Goal: Task Accomplishment & Management: Use online tool/utility

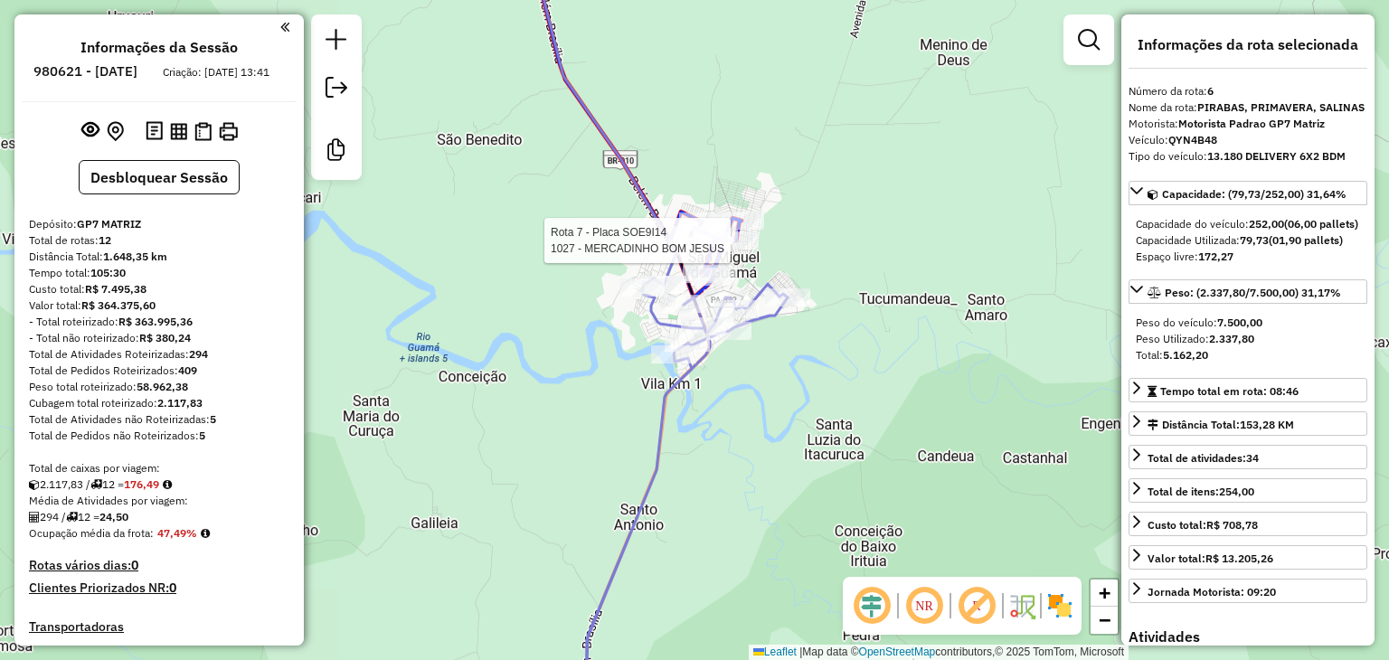
select select "**********"
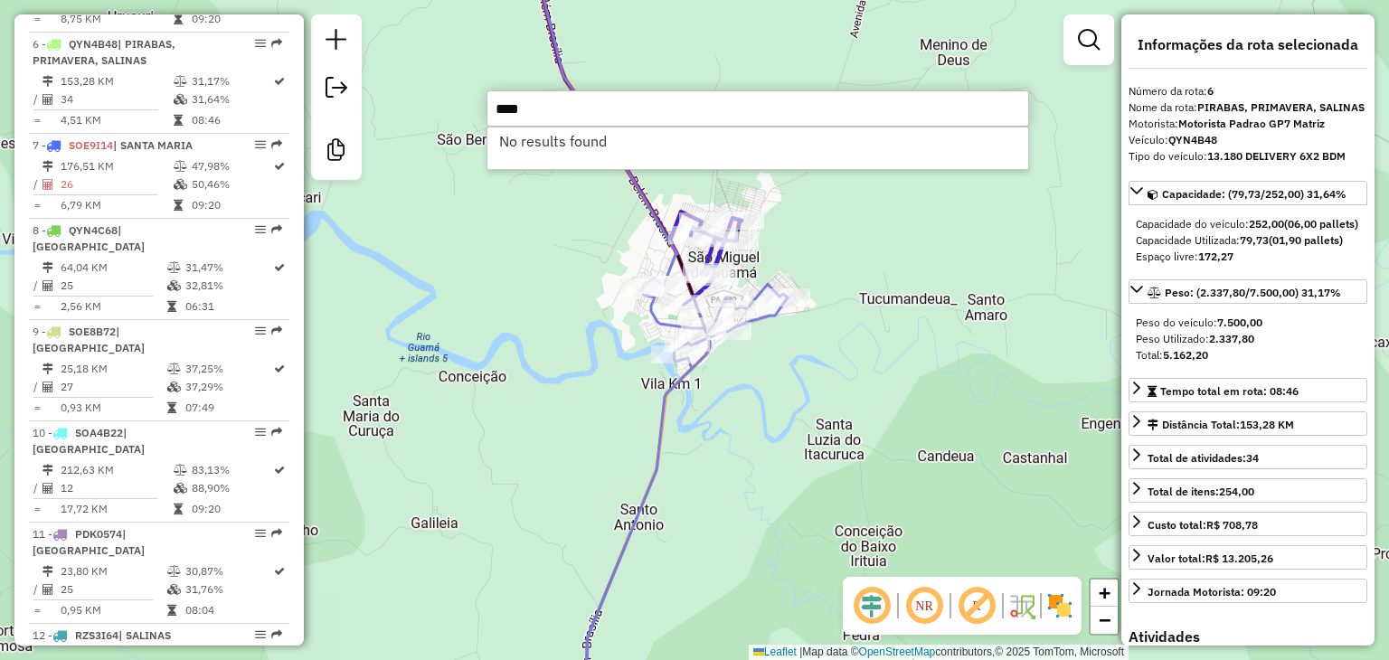
type input "****"
drag, startPoint x: 539, startPoint y: 99, endPoint x: 477, endPoint y: 100, distance: 61.5
click at [477, 100] on hb-router-mapa "Informações da Sessão 980621 - [DATE] Criação: [DATE] 13:41 Desbloquear Sessão …" at bounding box center [694, 330] width 1389 height 660
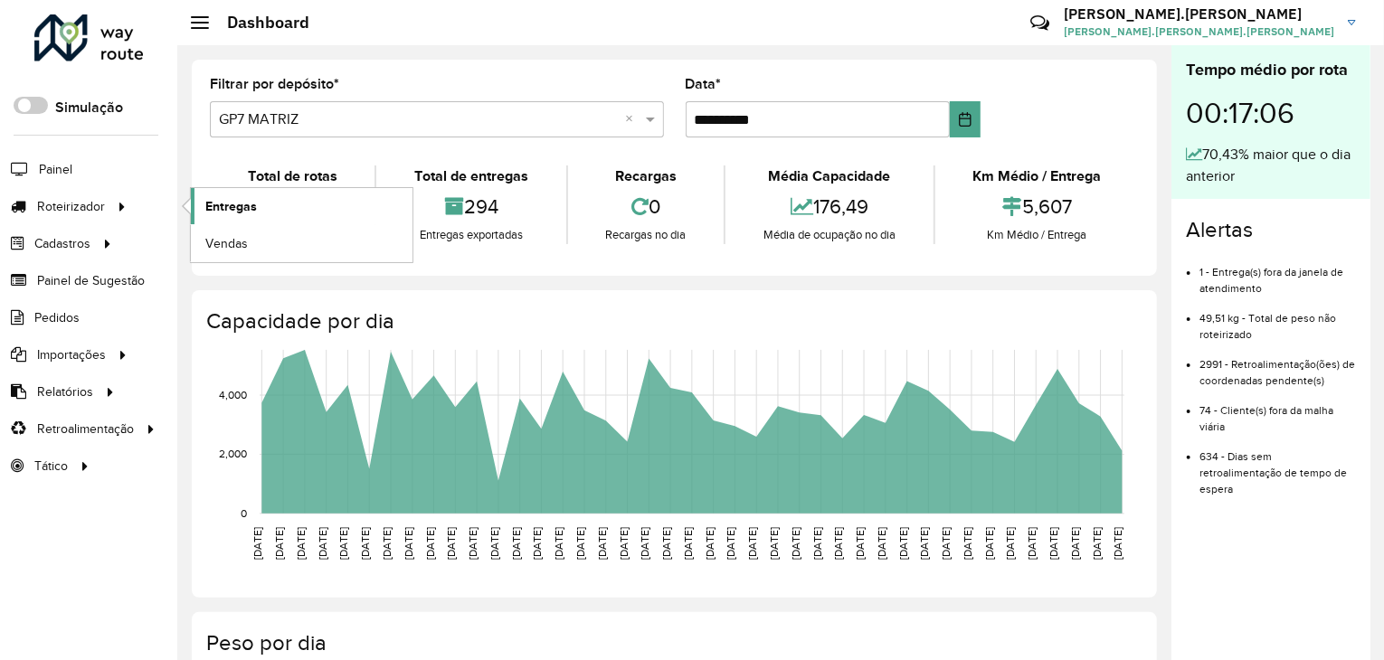
click at [230, 200] on span "Entregas" at bounding box center [231, 206] width 52 height 19
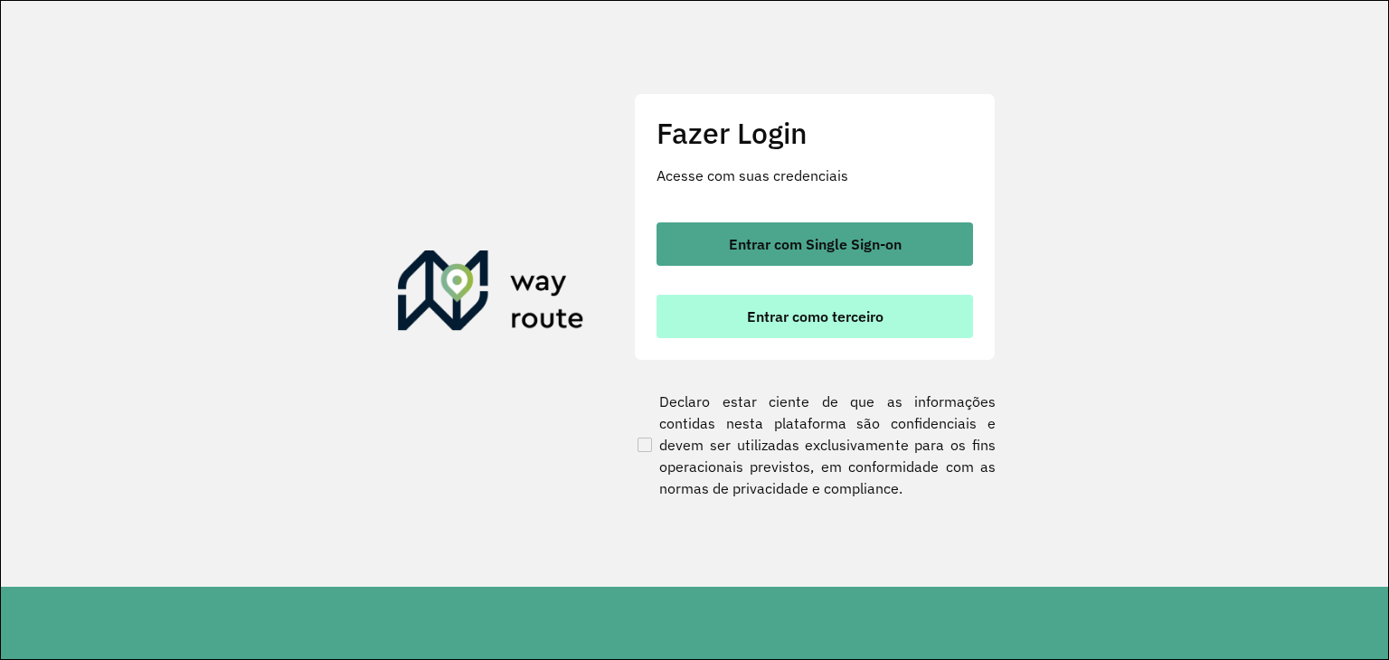
click at [842, 316] on span "Entrar como terceiro" at bounding box center [815, 316] width 137 height 14
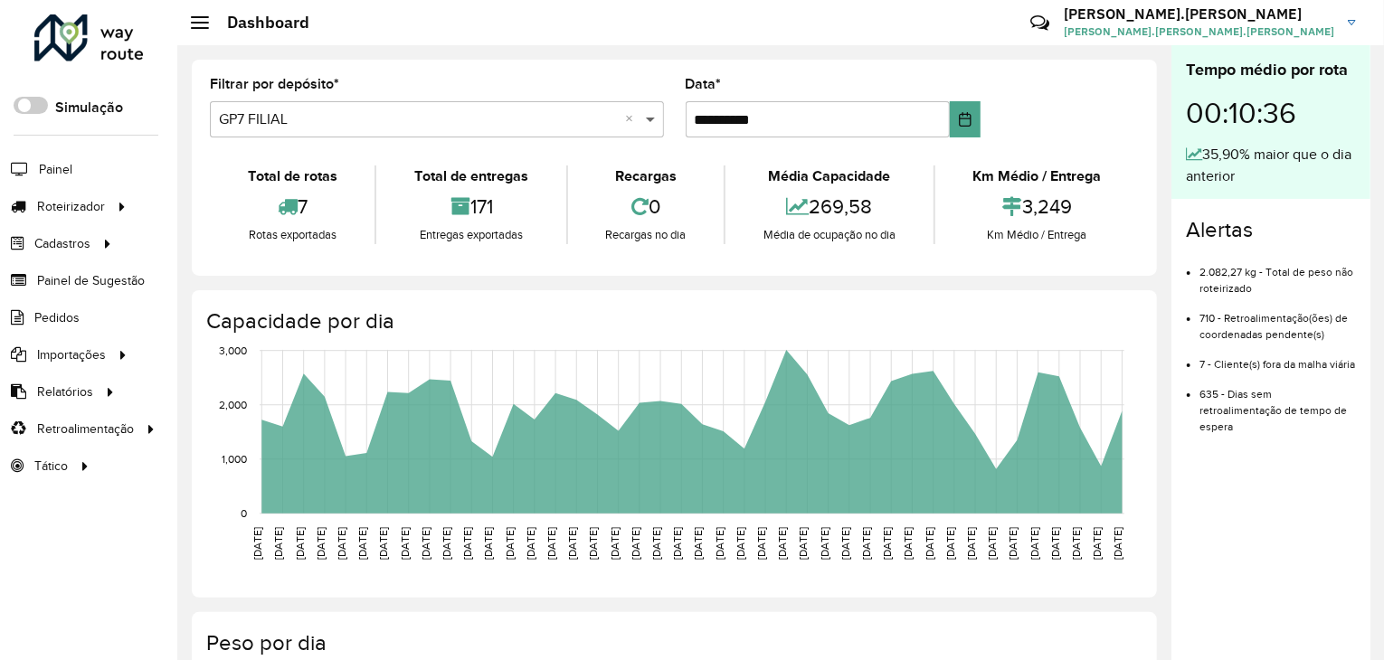
click at [652, 121] on span at bounding box center [652, 120] width 23 height 22
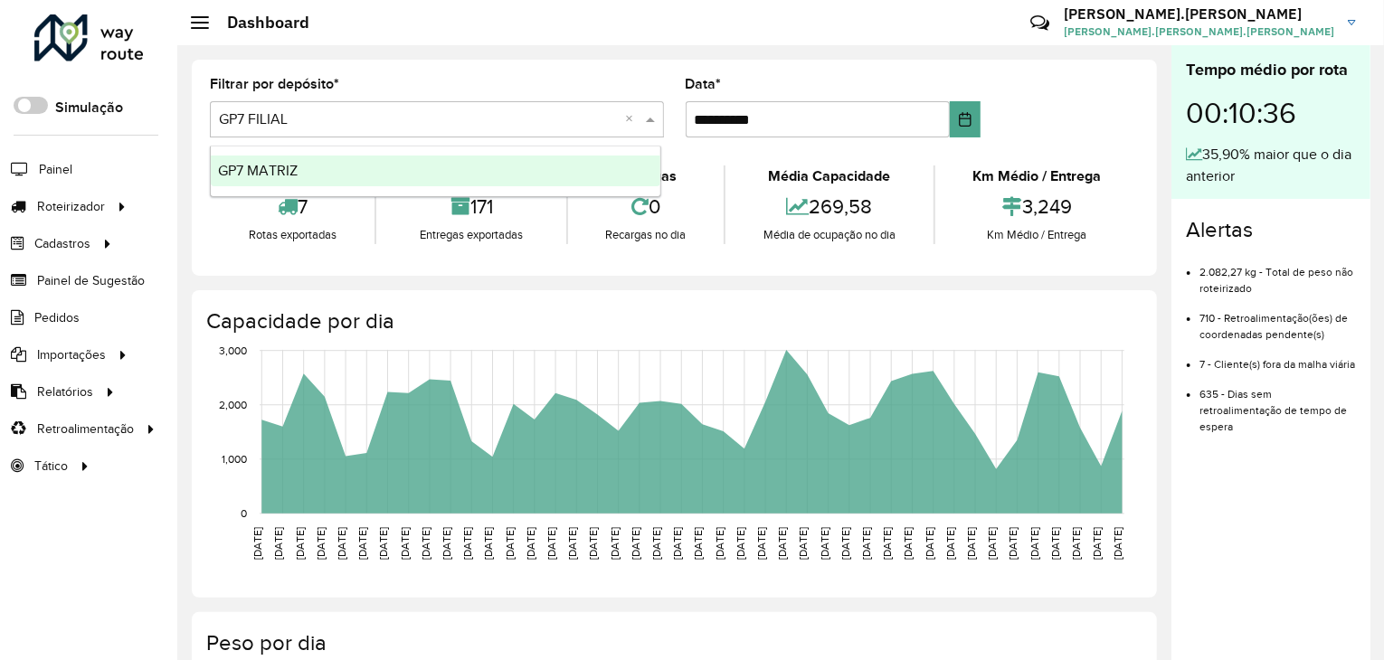
click at [467, 185] on div "GP7 MATRIZ" at bounding box center [435, 171] width 449 height 31
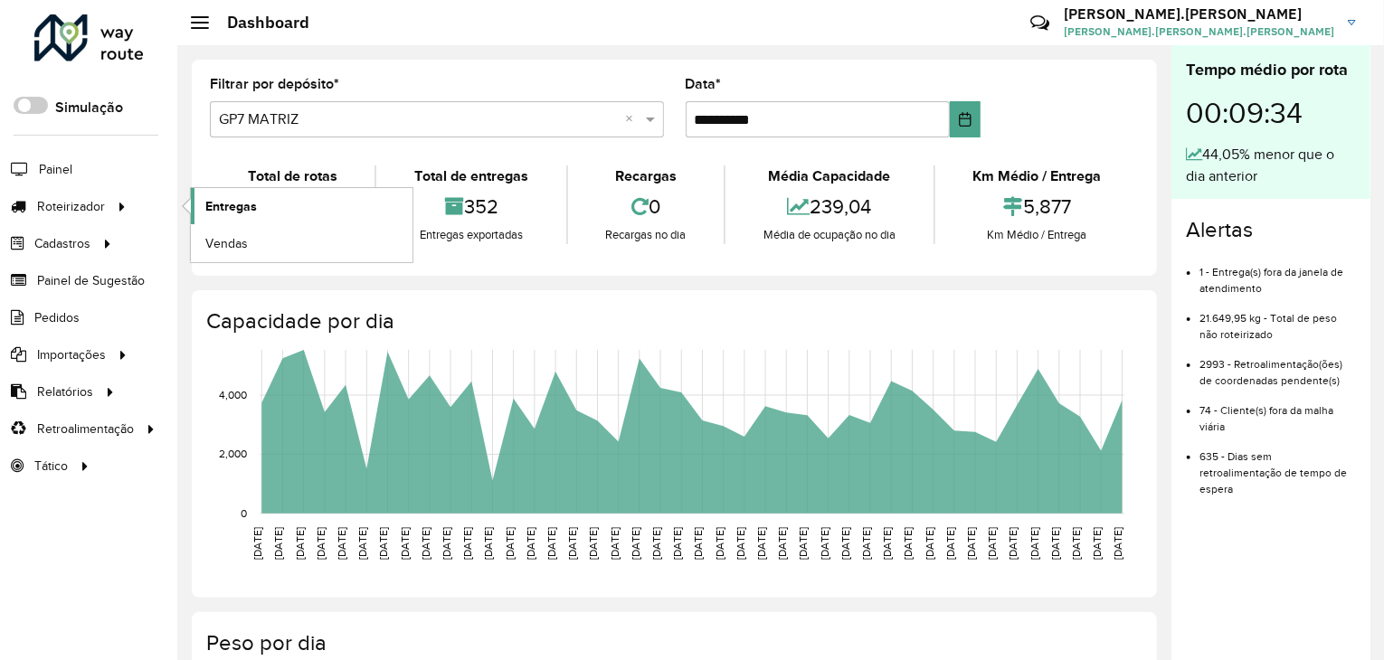
click at [211, 210] on span "Entregas" at bounding box center [231, 206] width 52 height 19
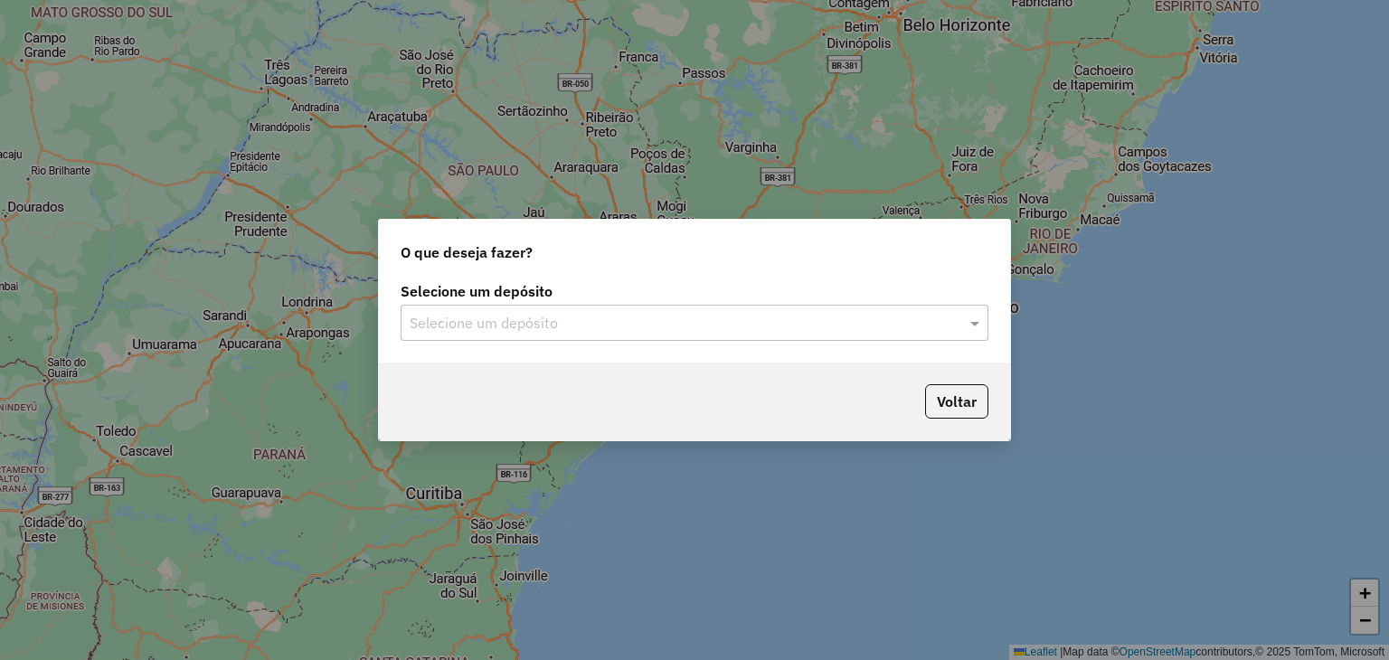
click at [874, 326] on input "text" at bounding box center [677, 324] width 534 height 22
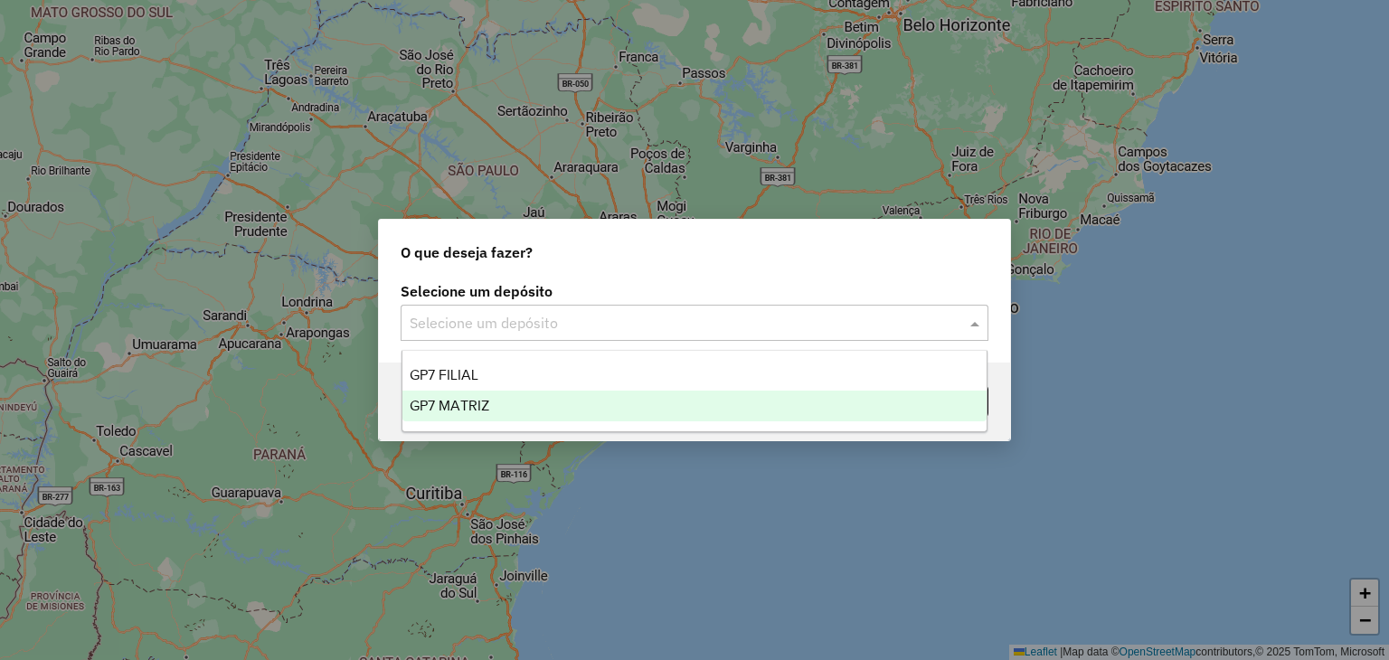
click at [493, 407] on div "GP7 MATRIZ" at bounding box center [694, 406] width 585 height 31
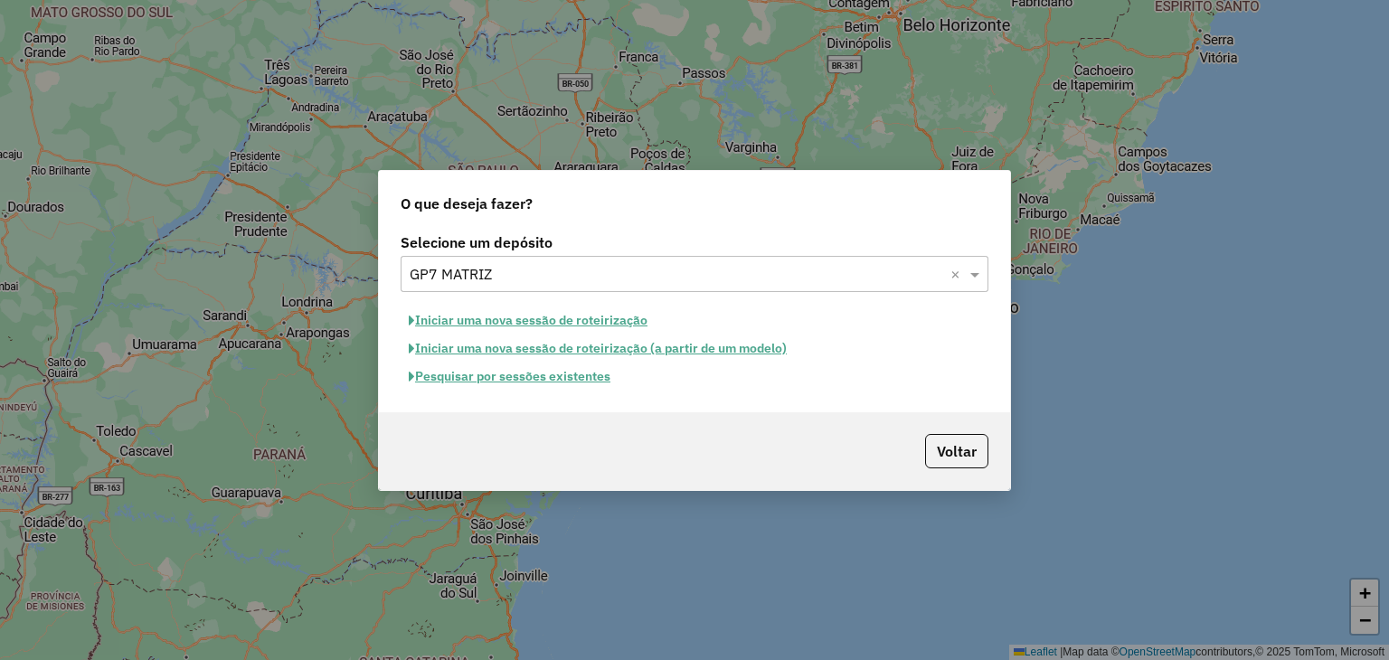
click at [511, 375] on button "Pesquisar por sessões existentes" at bounding box center [510, 377] width 218 height 28
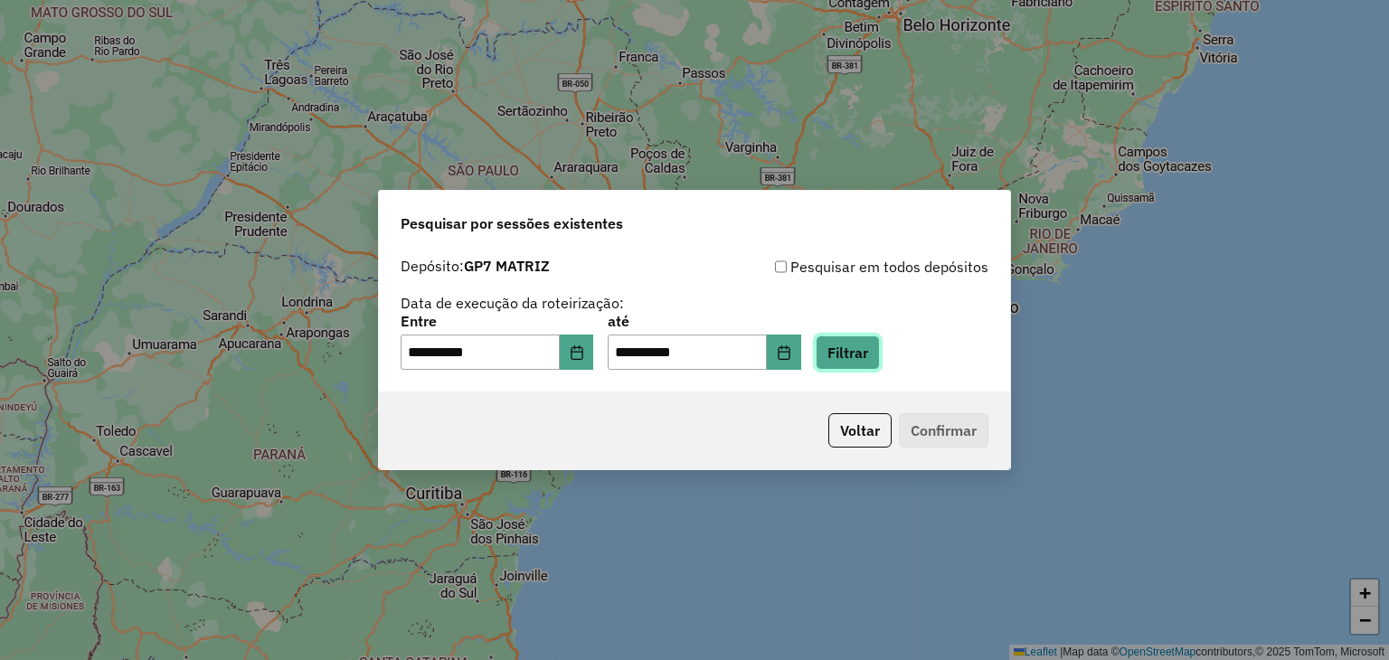
click at [861, 364] on button "Filtrar" at bounding box center [848, 352] width 64 height 34
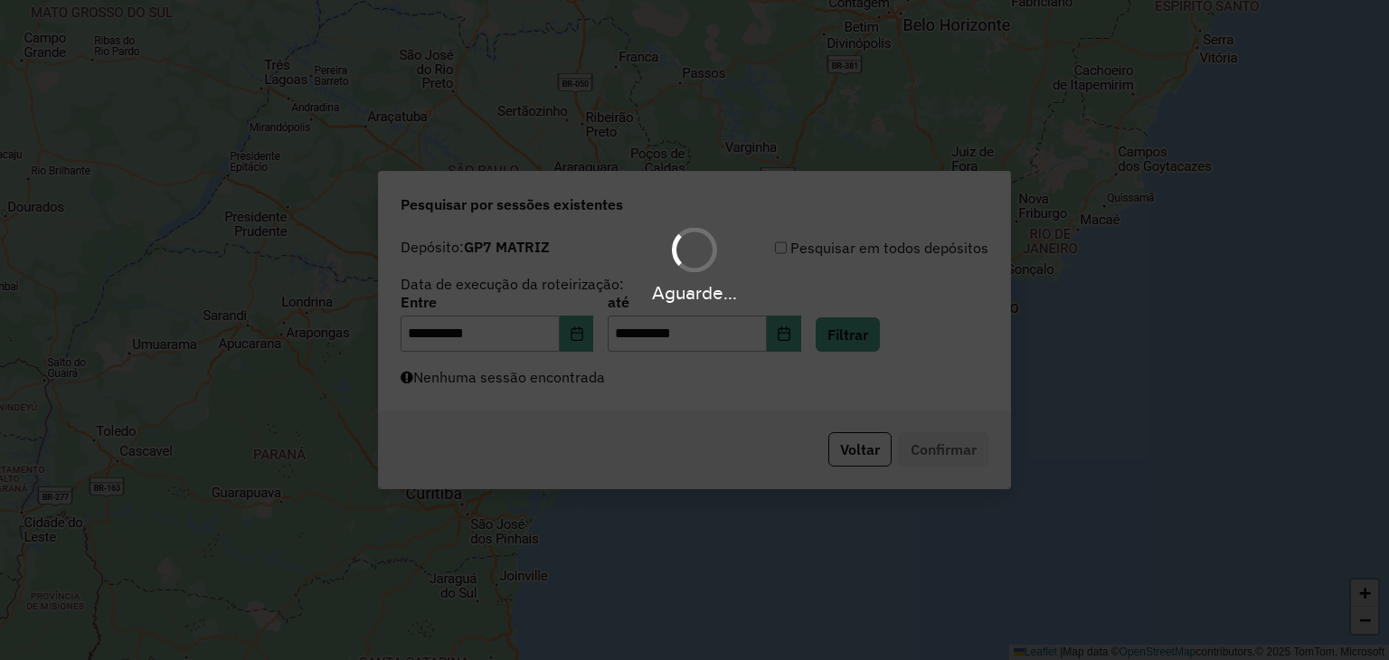
click at [657, 396] on div "Aguarde..." at bounding box center [694, 330] width 1389 height 660
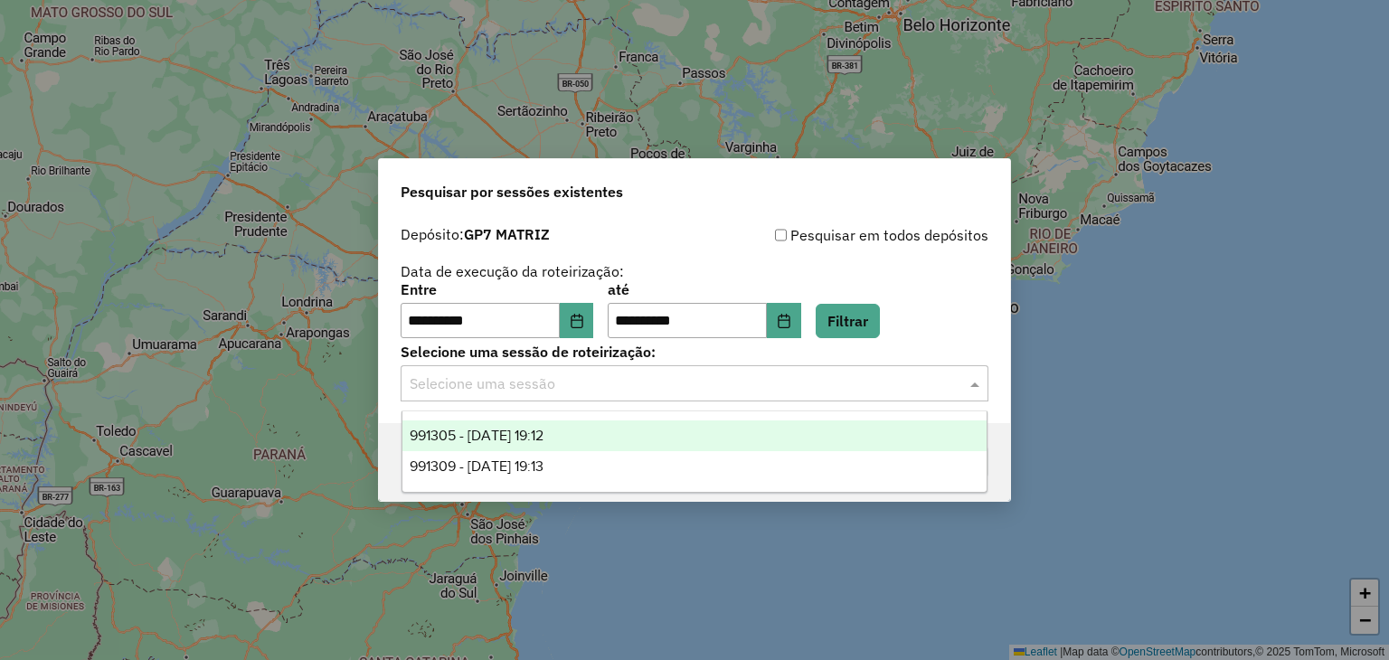
click at [653, 383] on input "text" at bounding box center [677, 384] width 534 height 22
click at [583, 434] on div "991305 - 19/08/2025 19:12" at bounding box center [694, 435] width 585 height 31
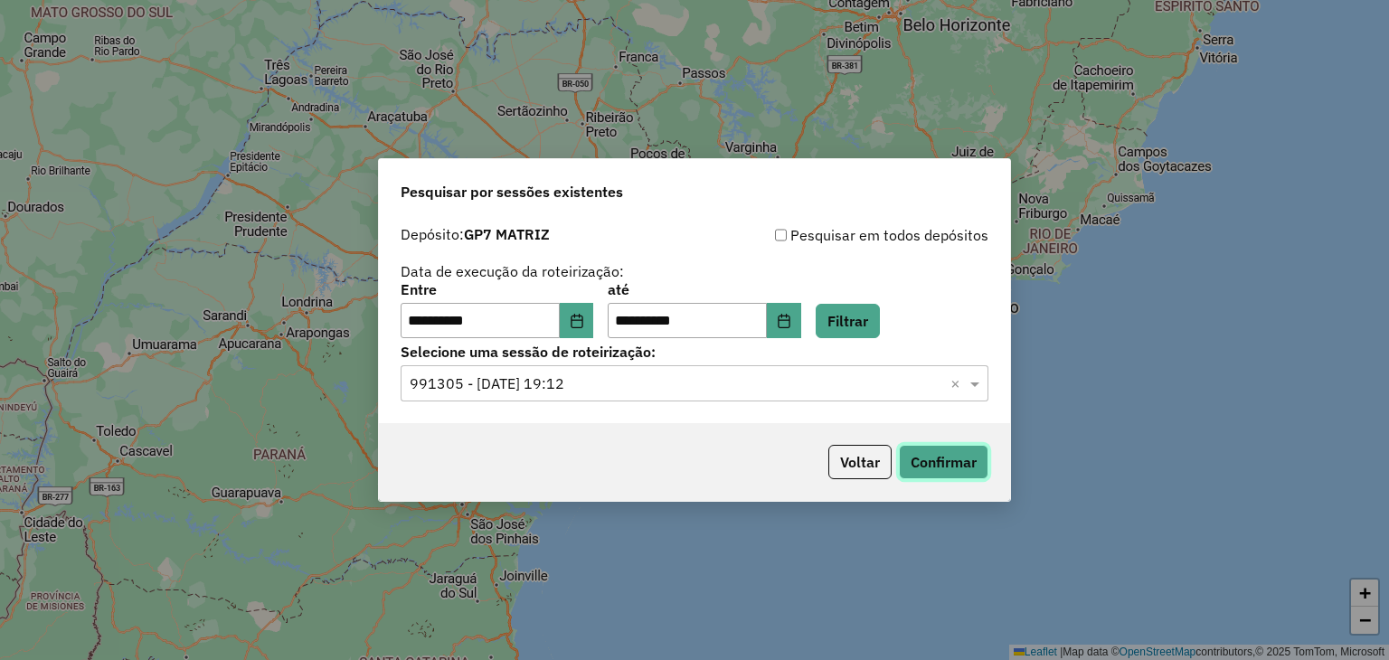
click at [948, 468] on button "Confirmar" at bounding box center [944, 462] width 90 height 34
click at [971, 388] on span at bounding box center [977, 384] width 23 height 22
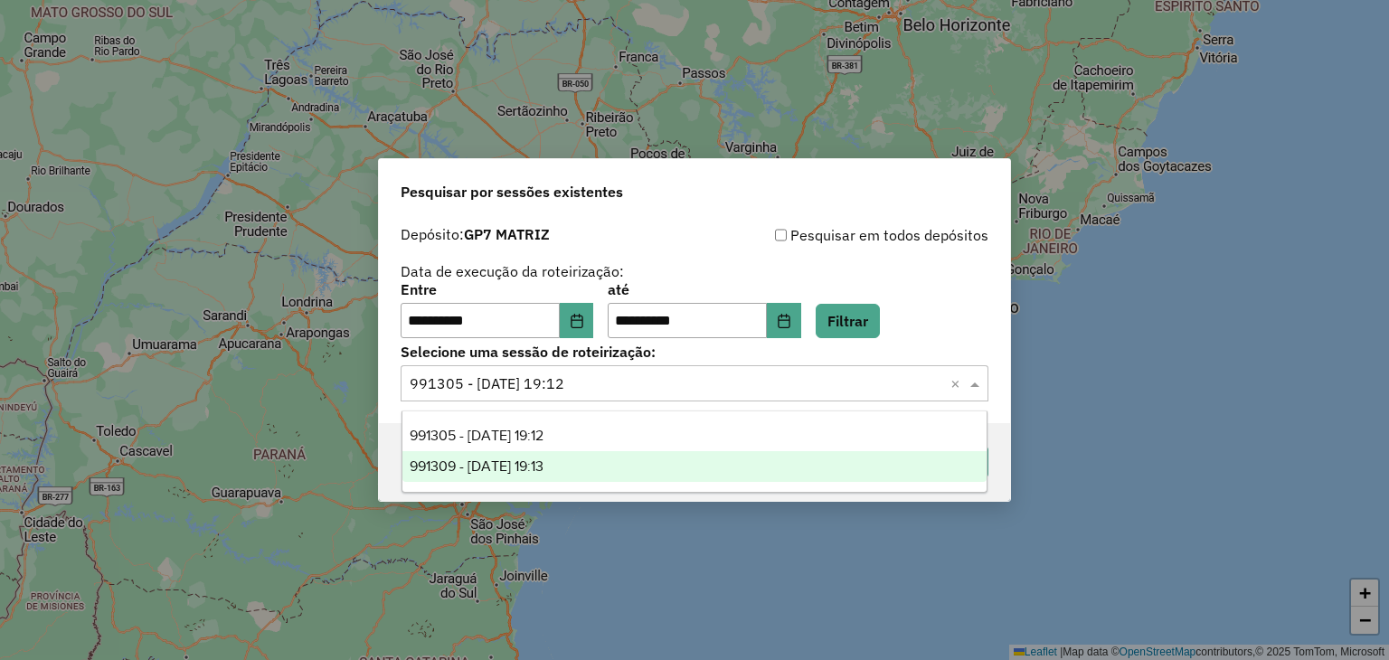
click at [578, 477] on div "991309 - 19/08/2025 19:13" at bounding box center [694, 466] width 585 height 31
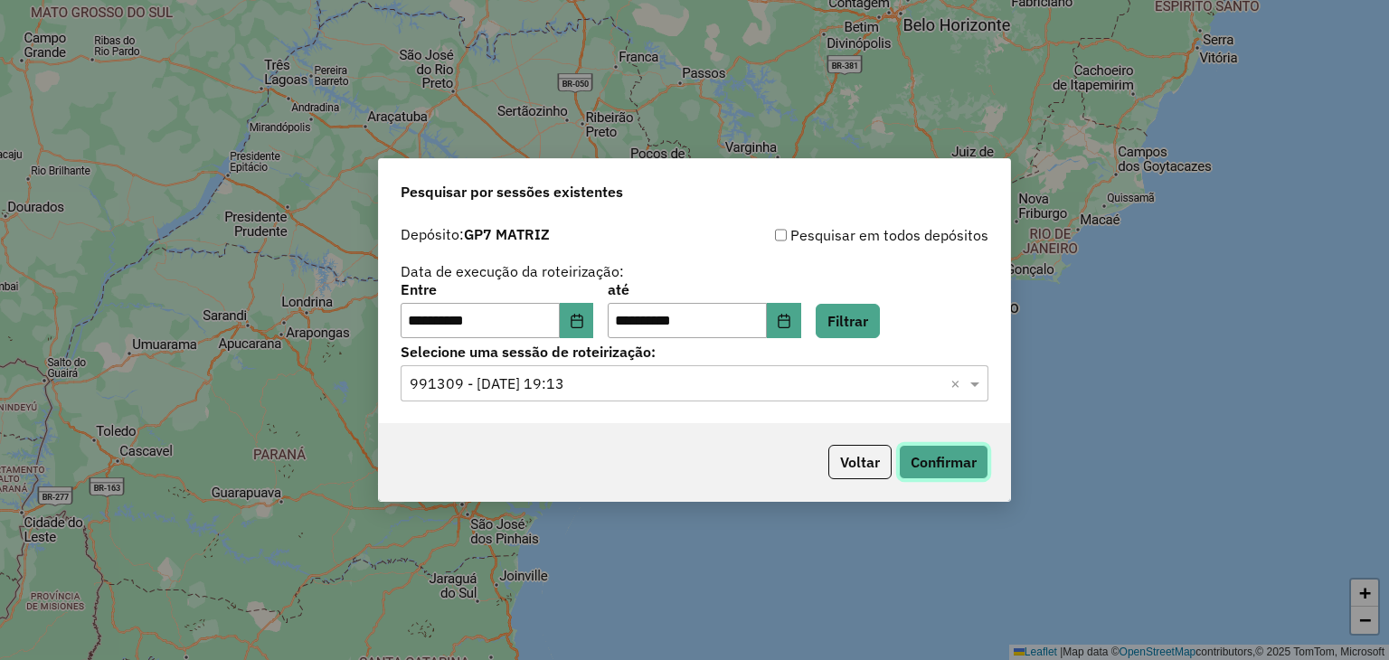
click at [955, 466] on button "Confirmar" at bounding box center [944, 462] width 90 height 34
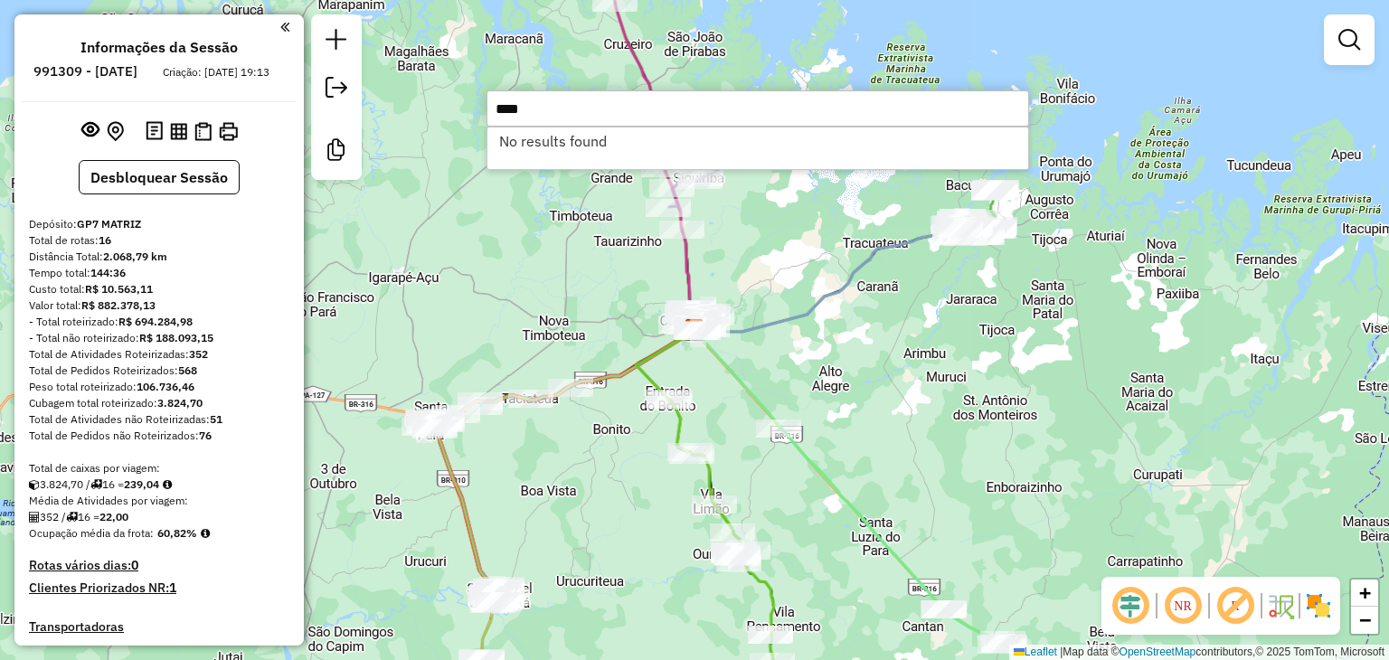
type input "****"
